Goal: Check status: Check status

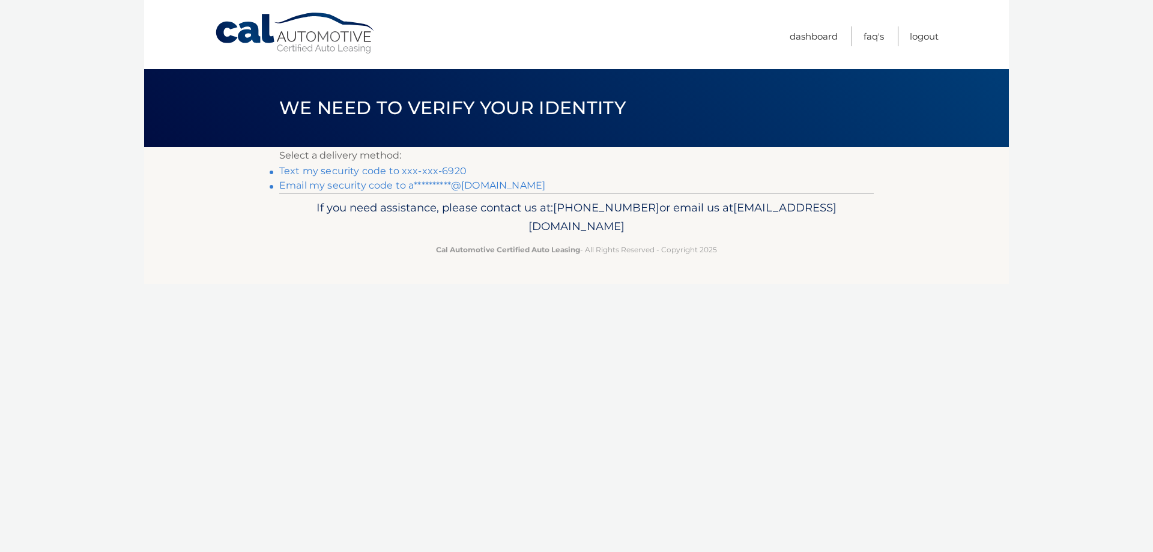
click at [387, 168] on link "Text my security code to xxx-xxx-6920" at bounding box center [372, 170] width 187 height 11
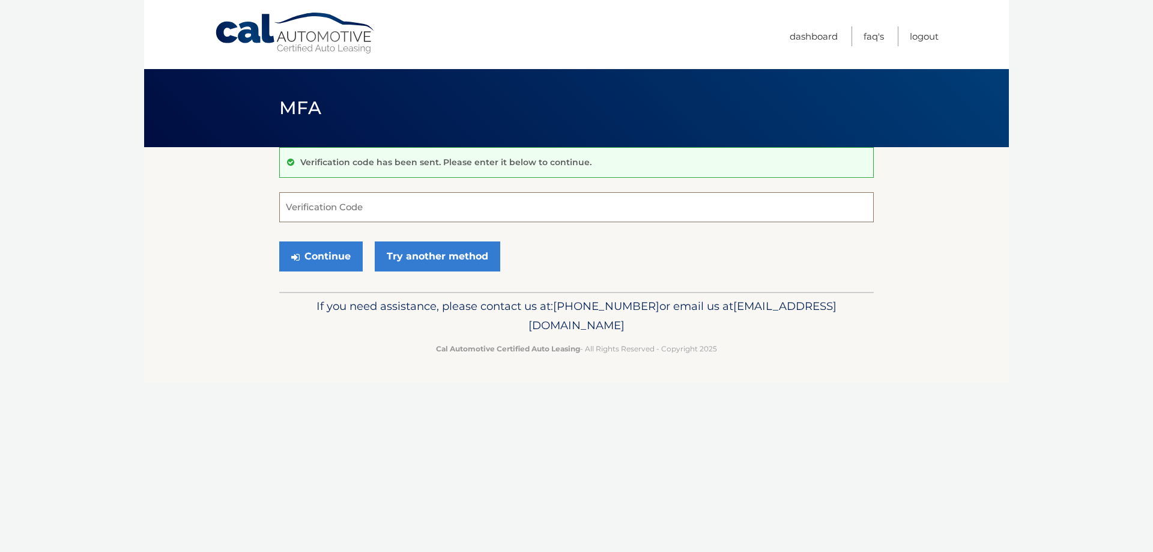
click at [365, 214] on input "Verification Code" at bounding box center [576, 207] width 594 height 30
type input "125449"
click at [344, 252] on button "Continue" at bounding box center [320, 256] width 83 height 30
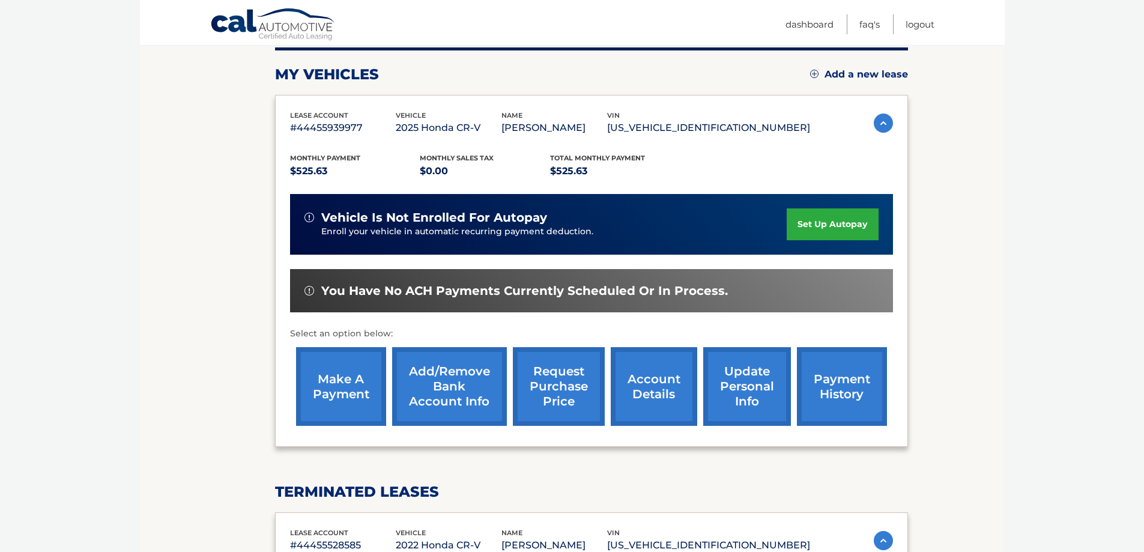
scroll to position [180, 0]
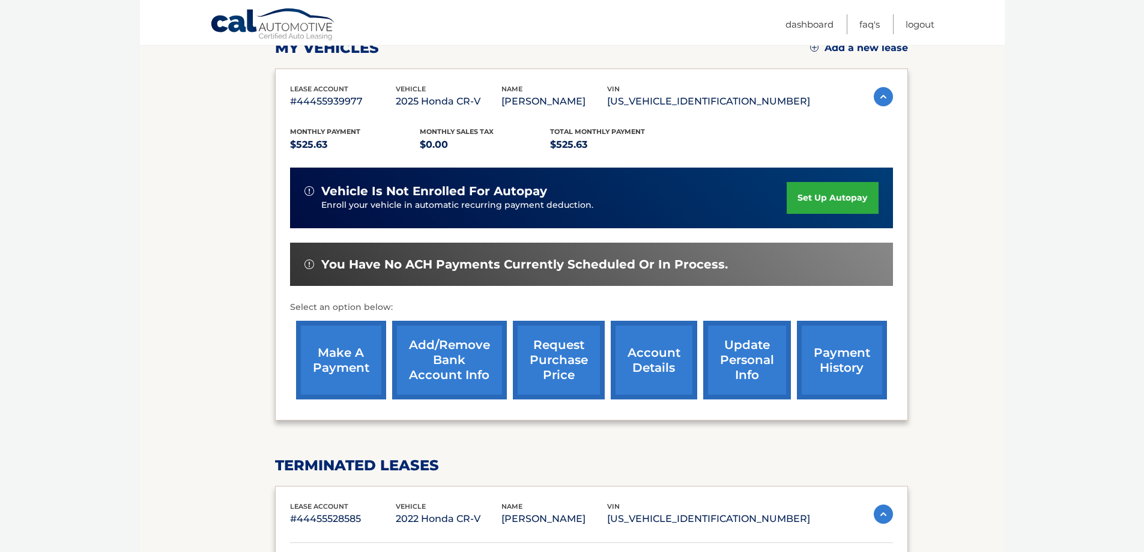
click at [835, 360] on link "payment history" at bounding box center [842, 360] width 90 height 79
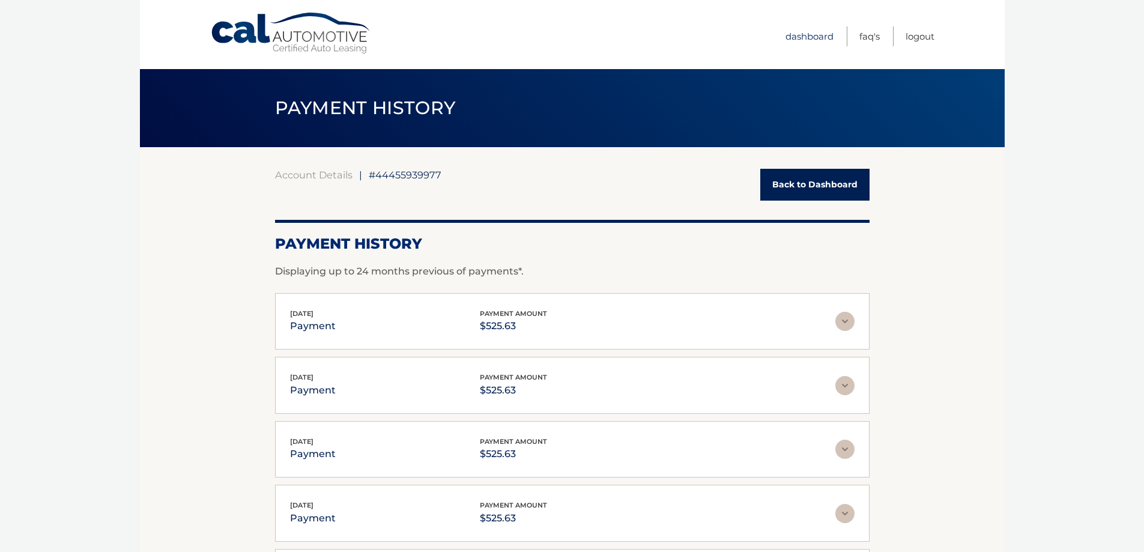
click at [797, 32] on link "Dashboard" at bounding box center [809, 36] width 48 height 20
